Goal: Register for event/course

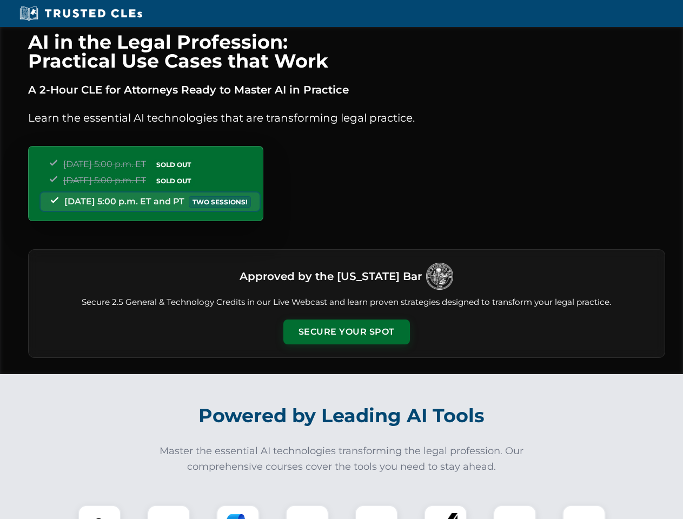
click at [346, 332] on button "Secure Your Spot" at bounding box center [346, 332] width 127 height 25
click at [100, 512] on img at bounding box center [99, 526] width 31 height 31
click at [169, 512] on div at bounding box center [168, 526] width 43 height 43
